Goal: Task Accomplishment & Management: Manage account settings

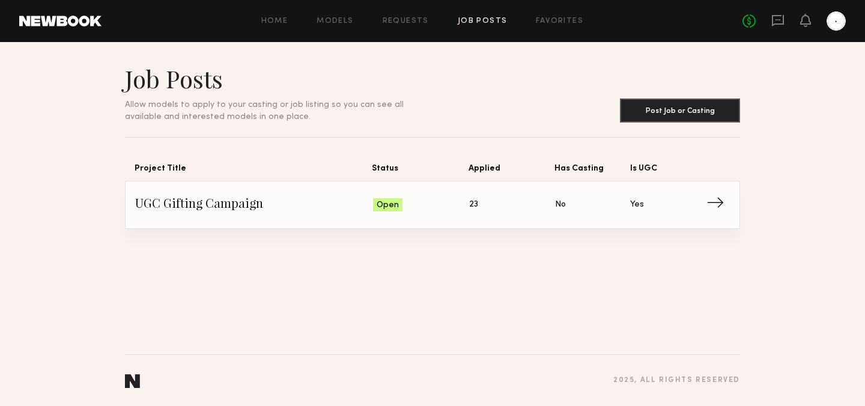
click at [290, 203] on span "UGC Gifting Campaign" at bounding box center [254, 205] width 238 height 18
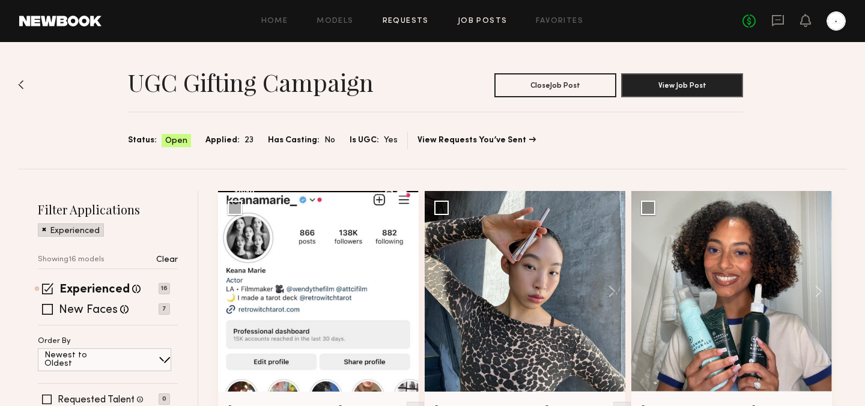
click at [405, 21] on link "Requests" at bounding box center [406, 21] width 46 height 8
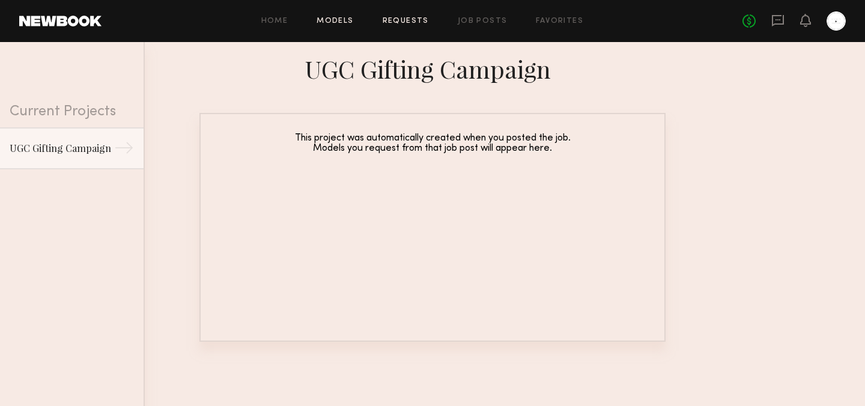
click at [323, 18] on link "Models" at bounding box center [335, 21] width 37 height 8
